Goal: Navigation & Orientation: Find specific page/section

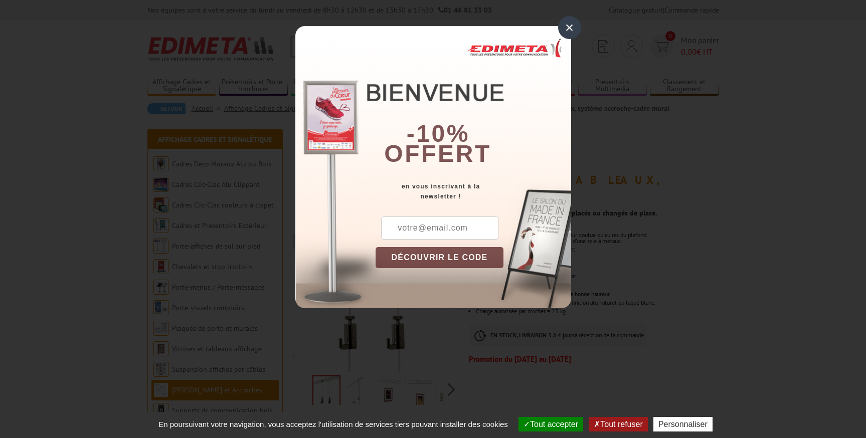
click at [568, 26] on div "×" at bounding box center [569, 27] width 23 height 23
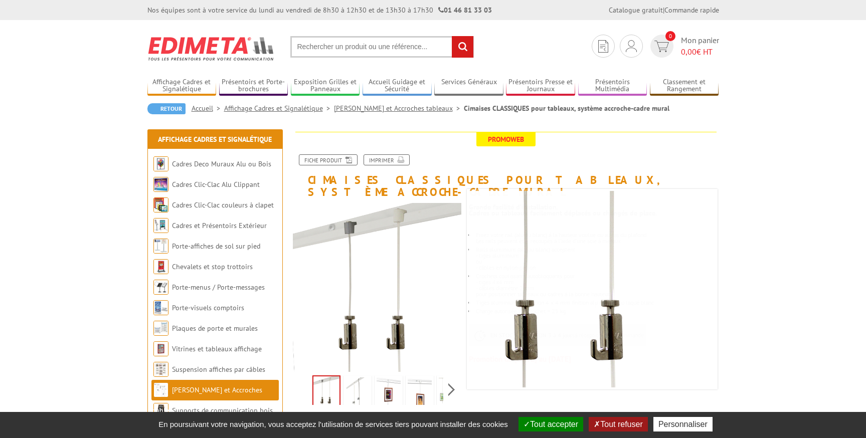
click at [363, 383] on img at bounding box center [357, 393] width 24 height 31
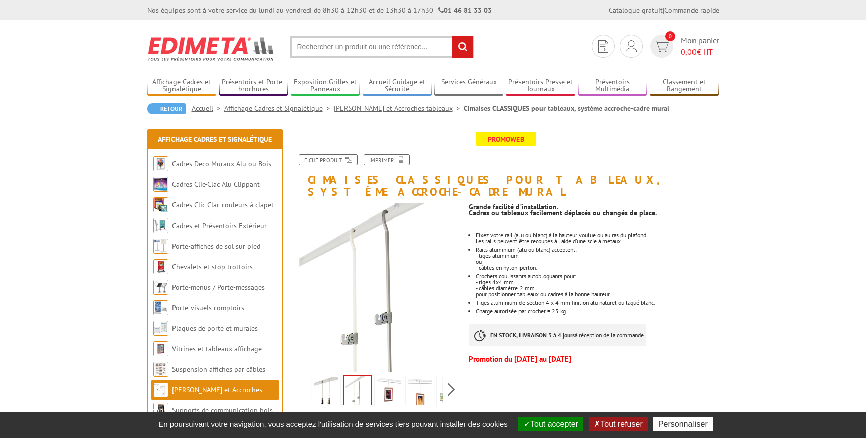
click at [398, 383] on img at bounding box center [389, 393] width 24 height 31
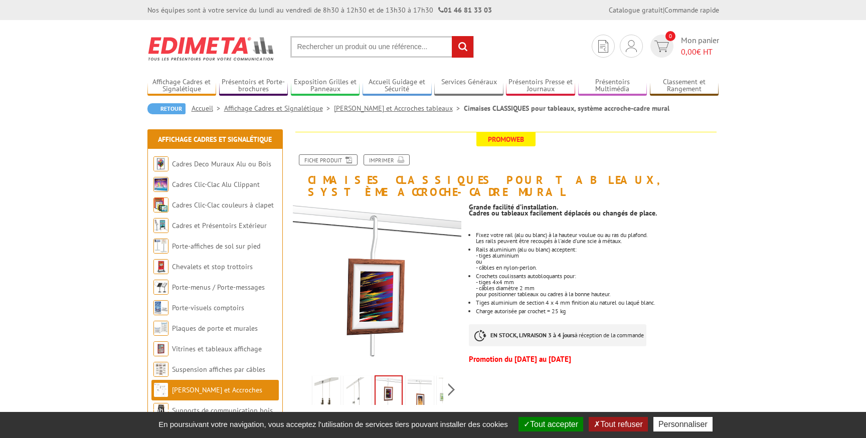
click at [416, 382] on img at bounding box center [420, 393] width 24 height 31
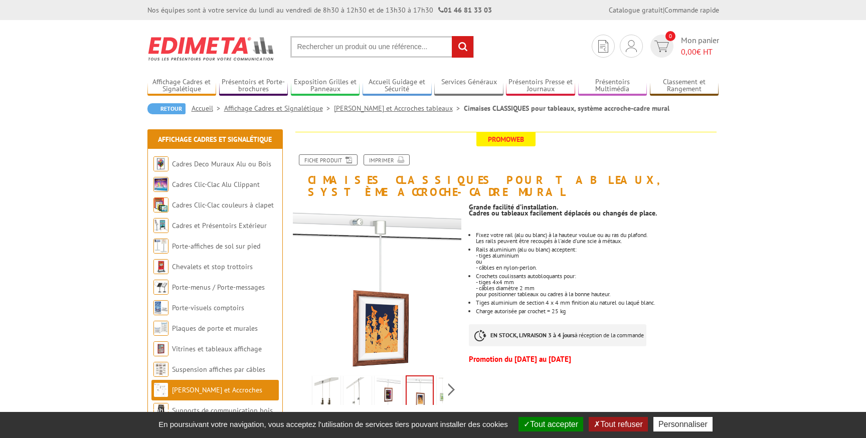
click at [351, 382] on img at bounding box center [357, 393] width 24 height 31
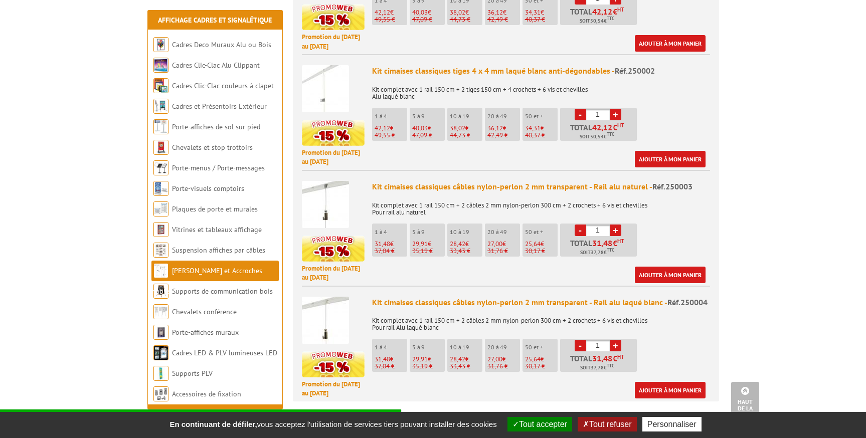
scroll to position [501, 0]
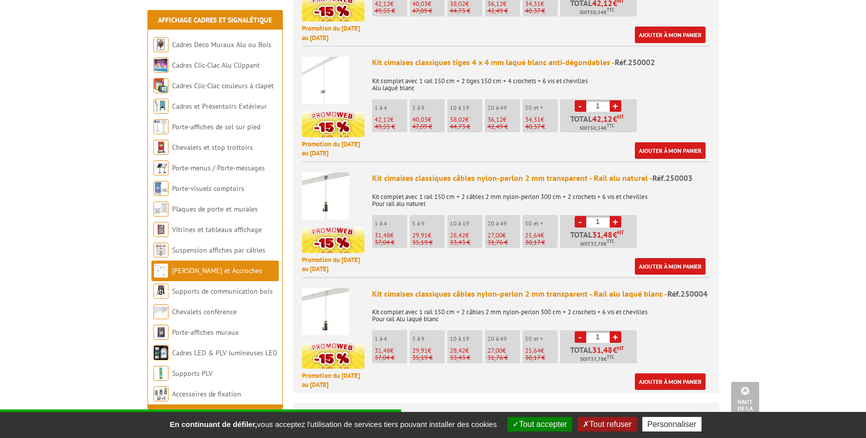
click at [616, 423] on button "Tout refuser" at bounding box center [607, 424] width 59 height 15
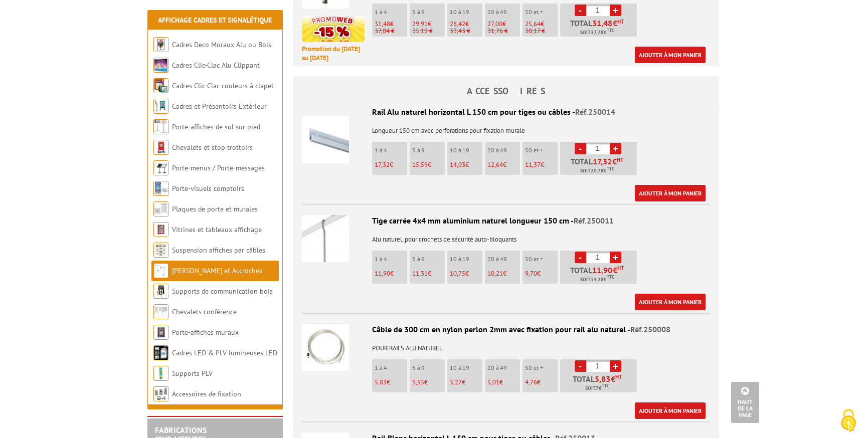
scroll to position [852, 0]
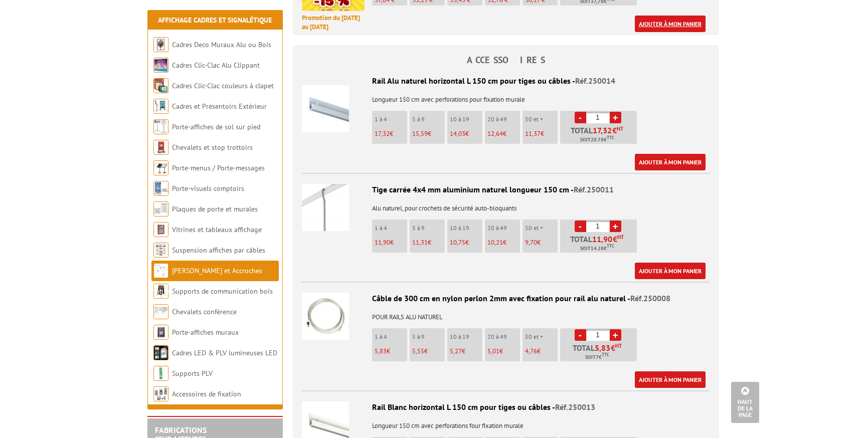
scroll to position [852, 0]
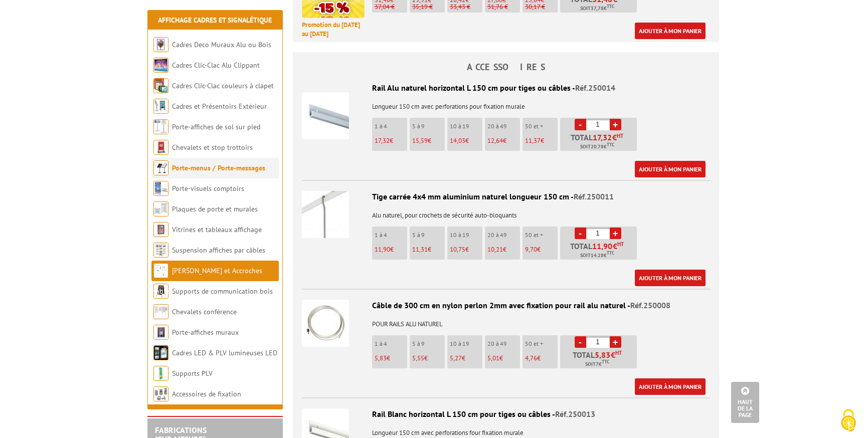
click at [214, 167] on link "Porte-menus / Porte-messages" at bounding box center [218, 167] width 93 height 9
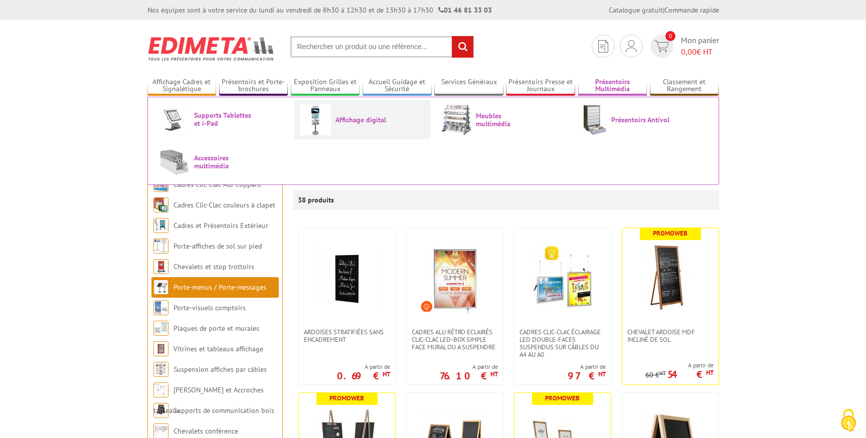
click at [360, 115] on link "Affichage digital" at bounding box center [362, 119] width 125 height 31
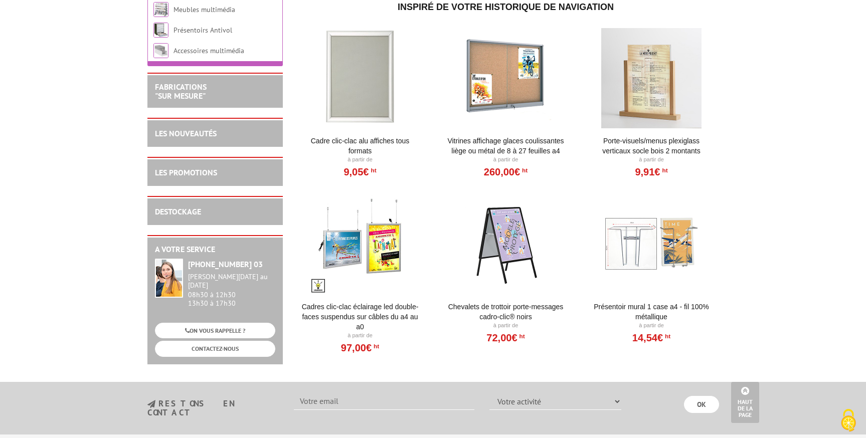
scroll to position [752, 0]
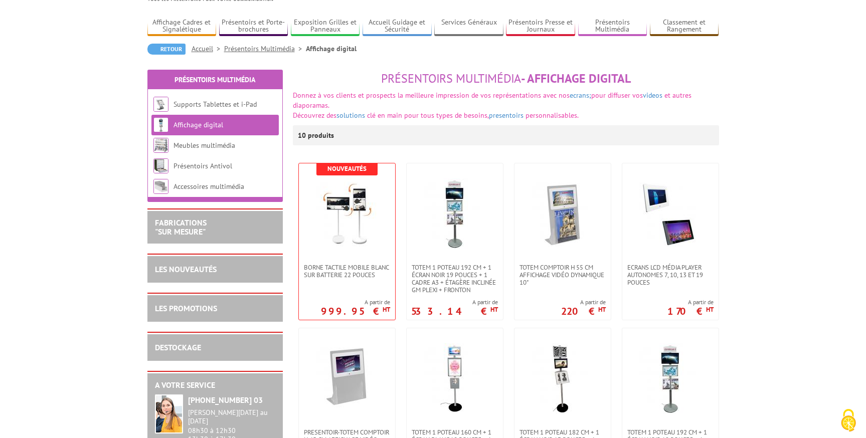
scroll to position [0, 0]
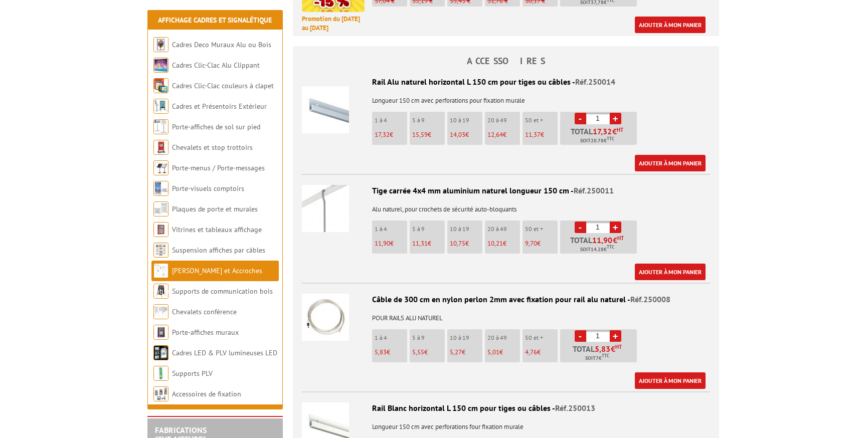
scroll to position [852, 0]
